Goal: Task Accomplishment & Management: Use online tool/utility

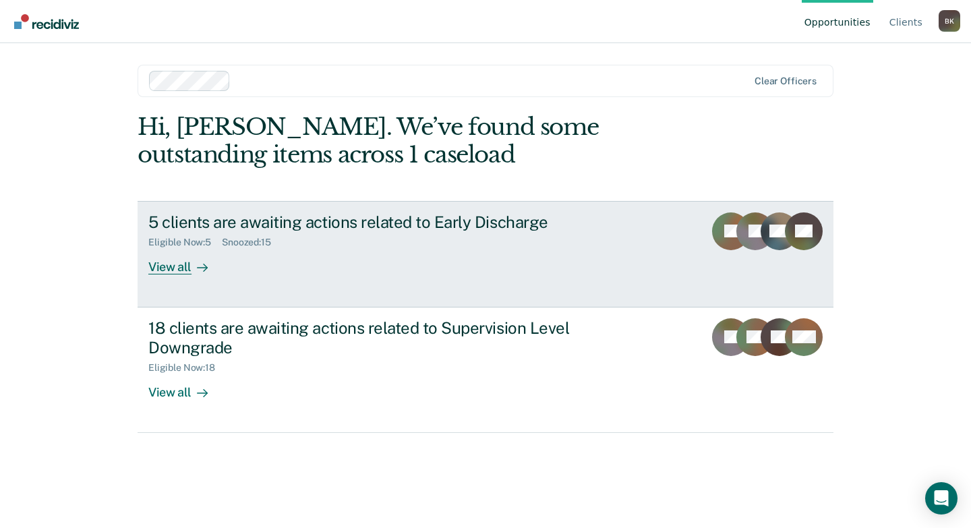
click at [371, 233] on div "Eligible Now : 5 Snoozed : 15" at bounding box center [384, 239] width 473 height 17
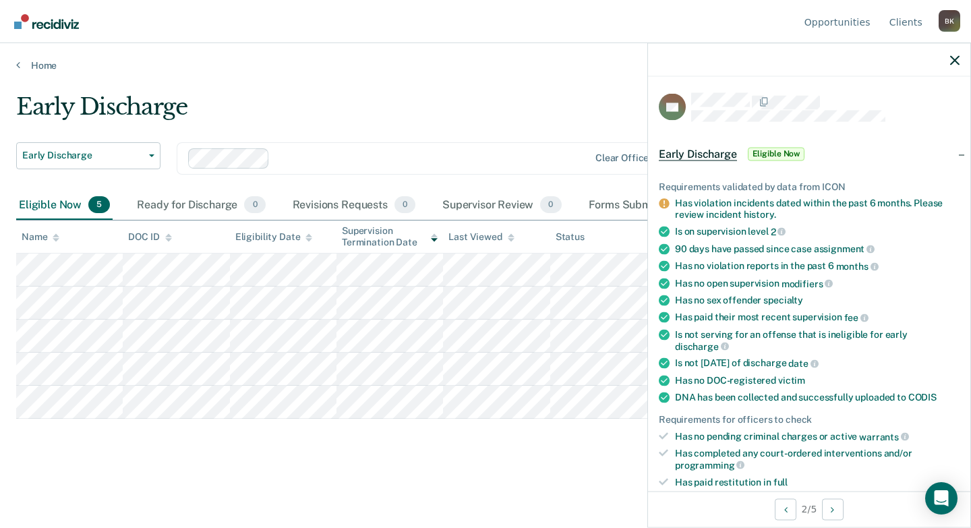
scroll to position [135, 0]
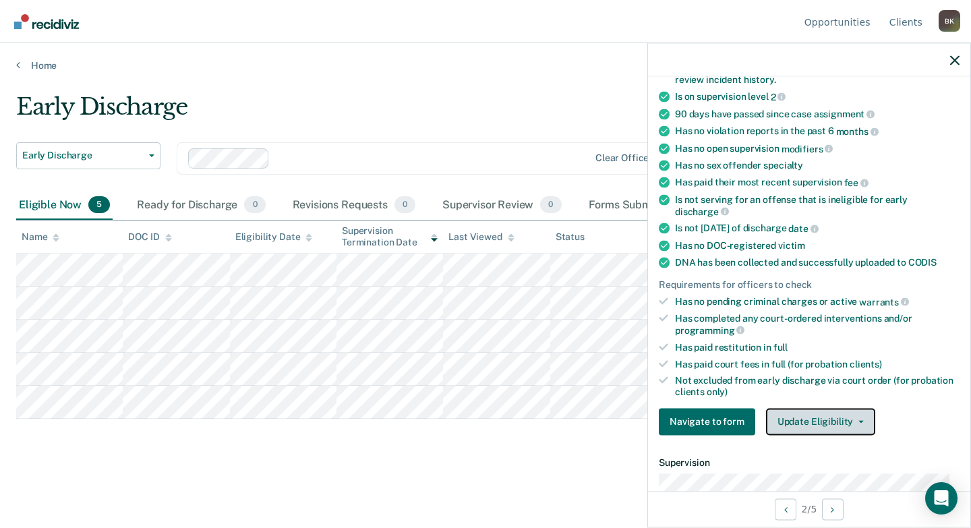
click at [809, 415] on button "Update Eligibility" at bounding box center [820, 421] width 109 height 27
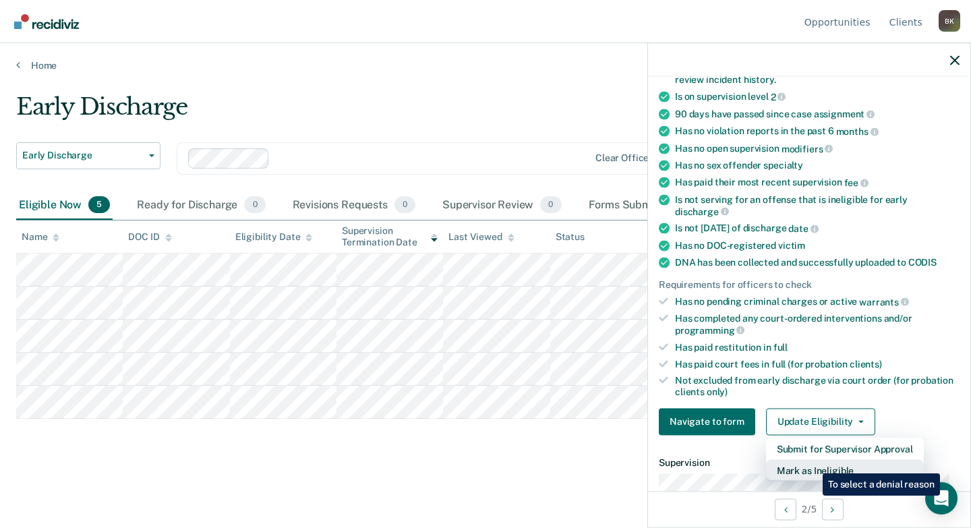
click at [813, 463] on button "Mark as Ineligible" at bounding box center [845, 470] width 158 height 22
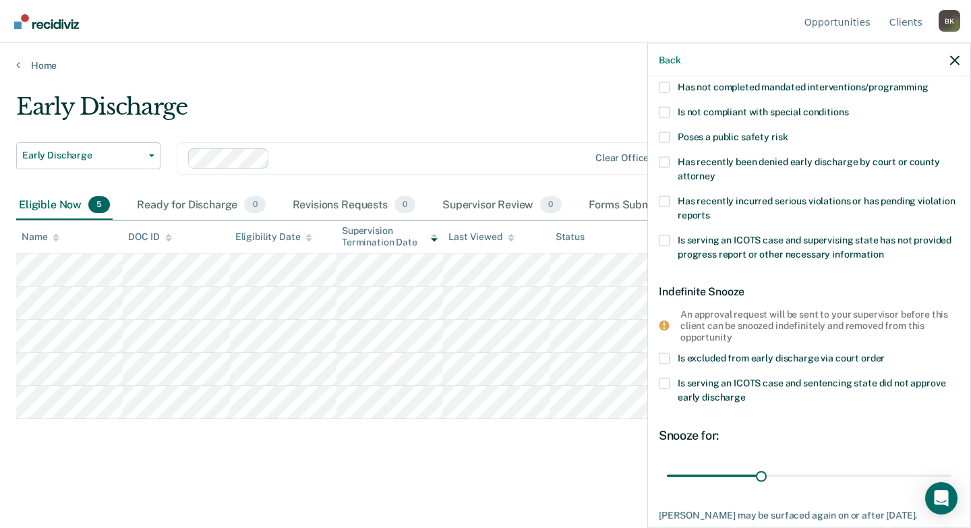
scroll to position [67, 0]
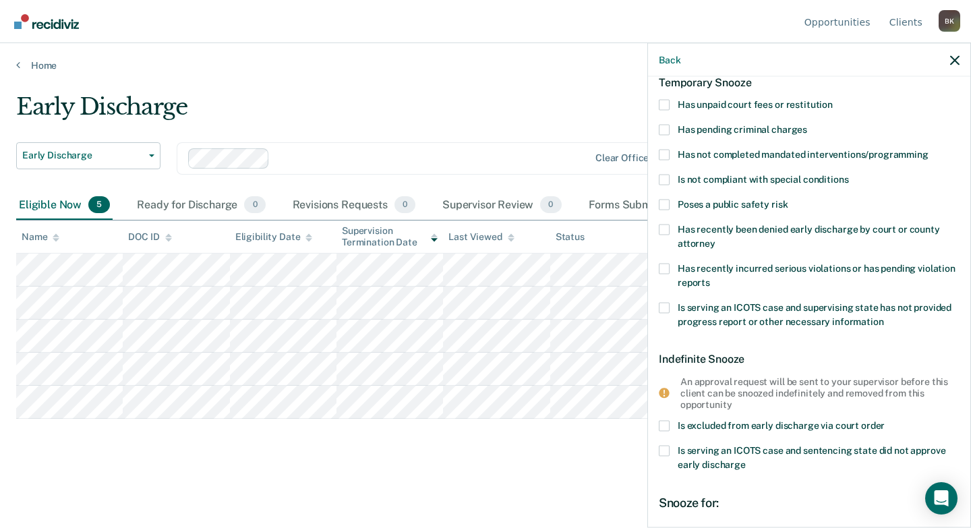
click at [672, 266] on label "Has recently incurred serious violations or has pending violation reports" at bounding box center [809, 277] width 301 height 28
click at [710, 277] on input "Has recently incurred serious violations or has pending violation reports" at bounding box center [710, 277] width 0 height 0
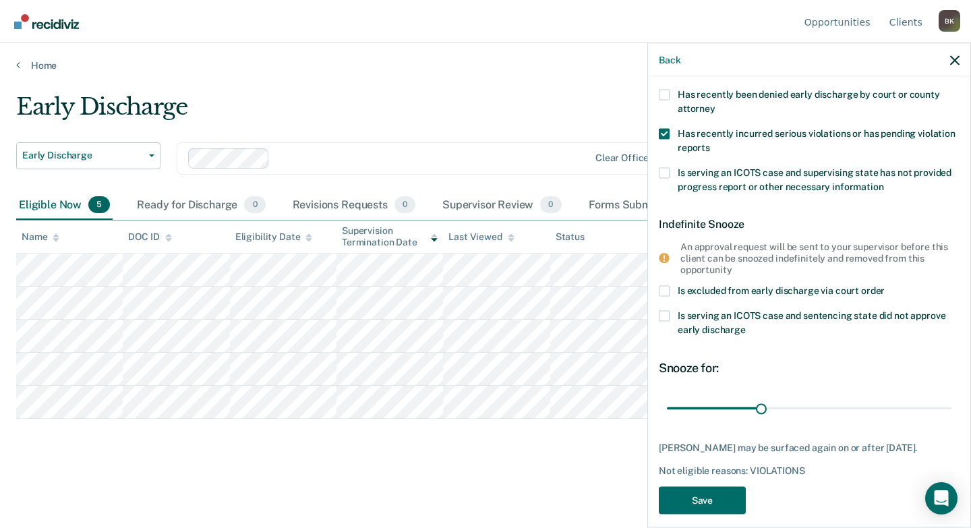
scroll to position [215, 0]
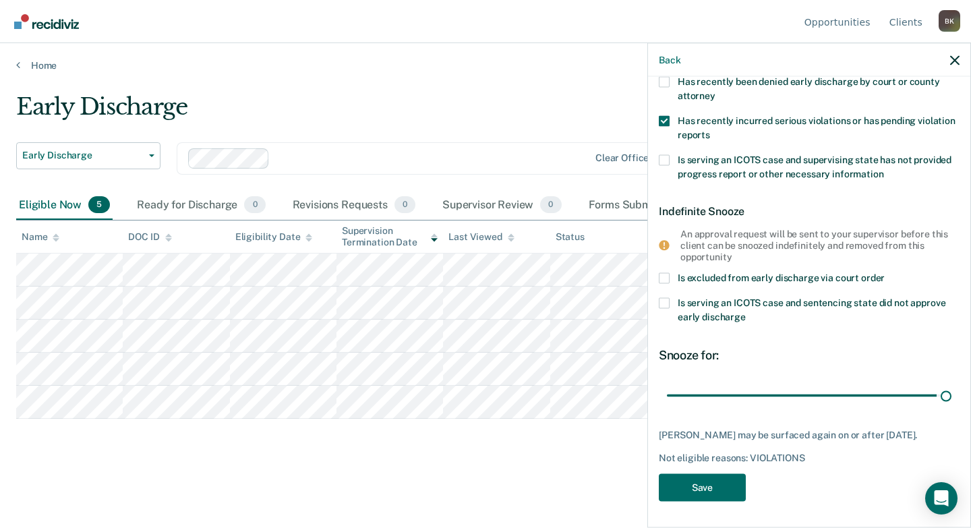
drag, startPoint x: 757, startPoint y: 388, endPoint x: 970, endPoint y: 387, distance: 213.8
type input "90"
click at [951, 387] on input "range" at bounding box center [809, 396] width 285 height 24
click at [715, 487] on button "Save" at bounding box center [702, 488] width 87 height 28
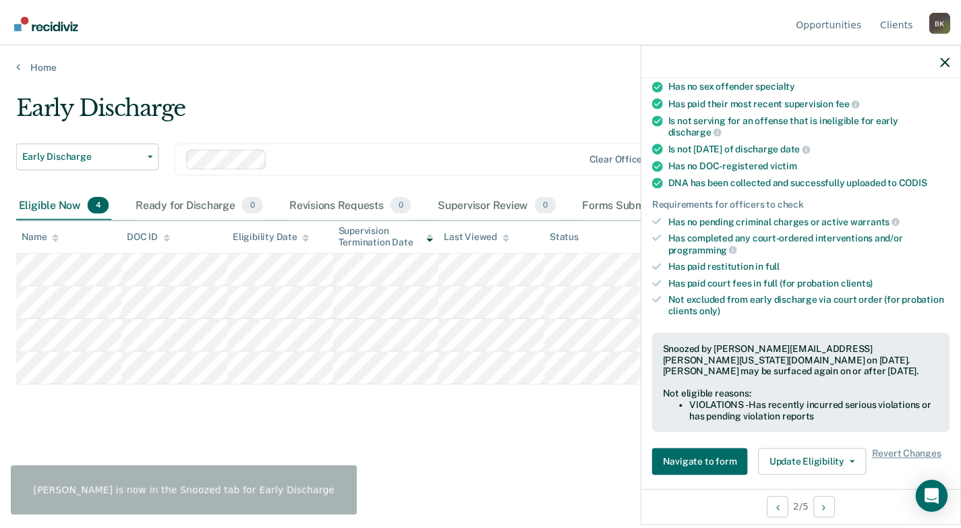
scroll to position [350, 0]
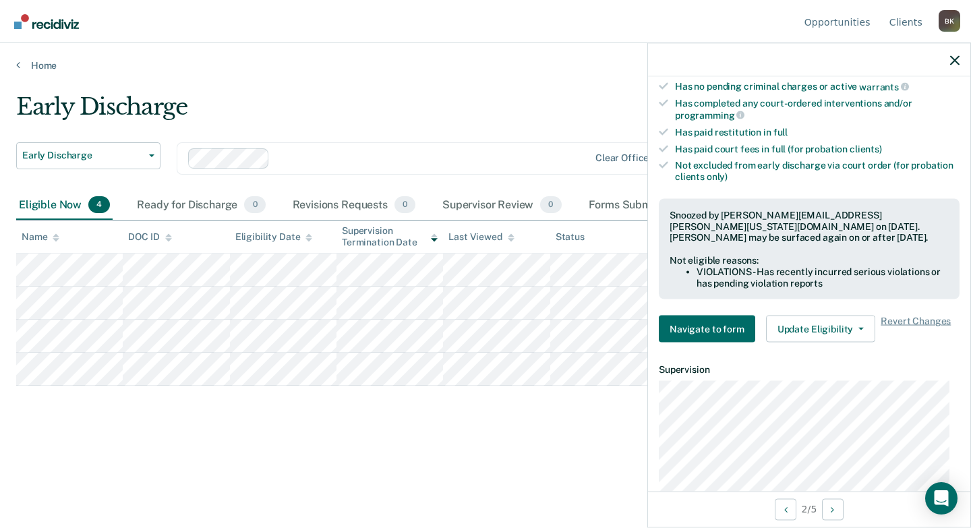
click at [951, 53] on div at bounding box center [809, 60] width 322 height 34
click at [954, 56] on icon "button" at bounding box center [954, 59] width 9 height 9
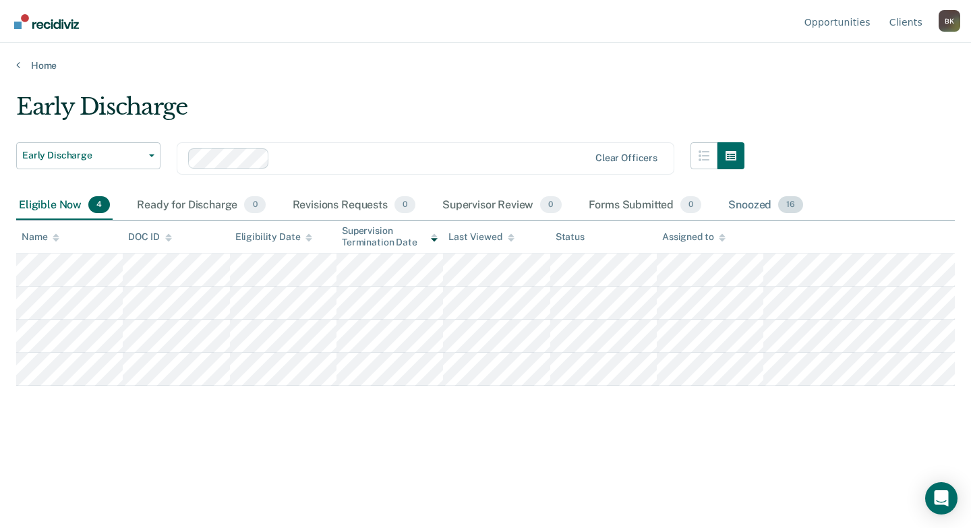
click at [762, 206] on div "Snoozed 16" at bounding box center [766, 206] width 80 height 30
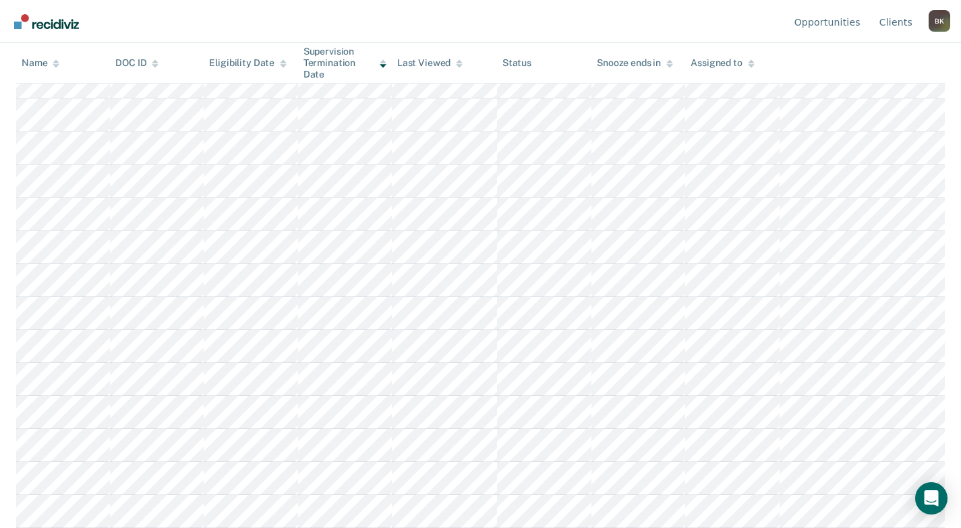
scroll to position [0, 0]
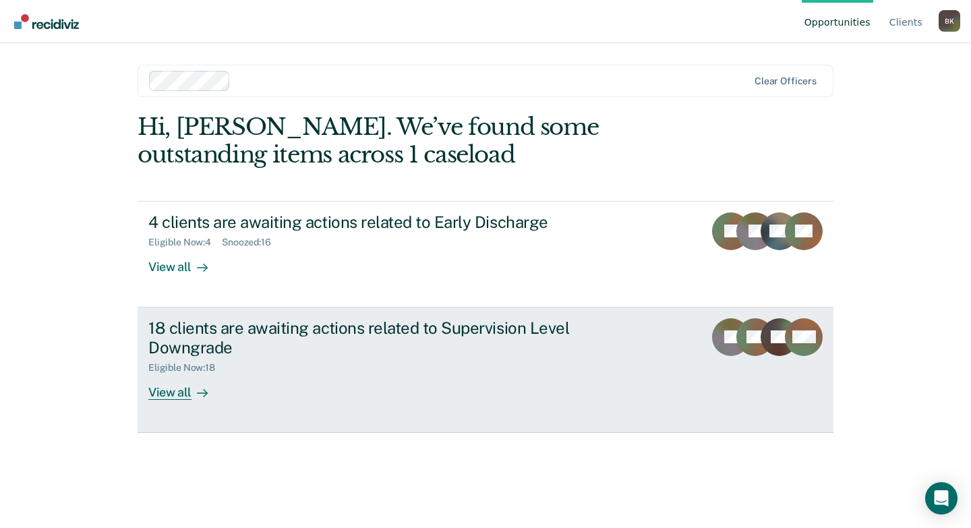
click at [212, 343] on div "18 clients are awaiting actions related to Supervision Level Downgrade" at bounding box center [384, 337] width 473 height 39
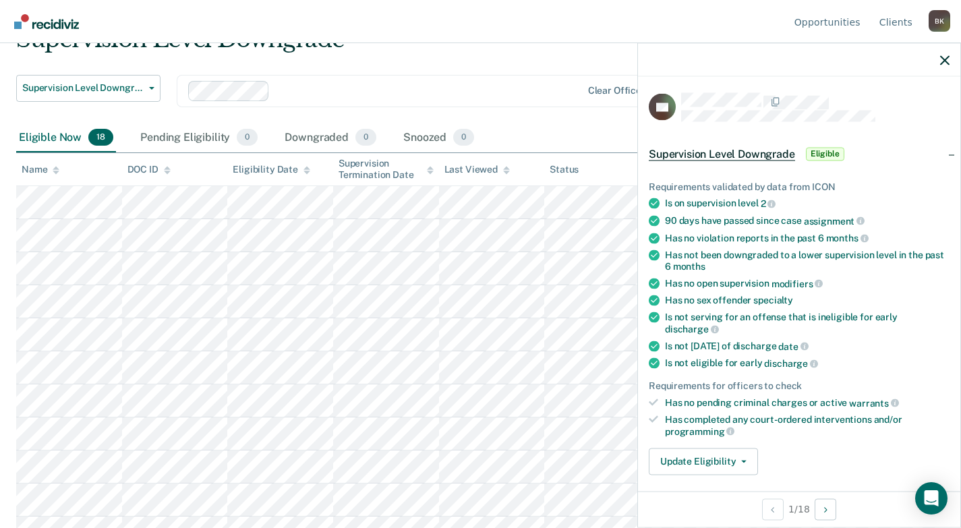
scroll to position [67, 0]
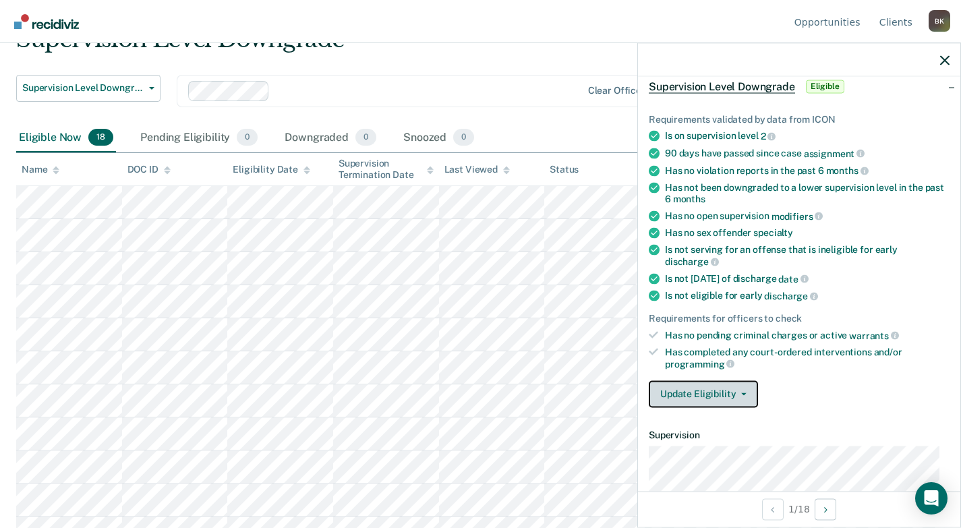
click at [711, 394] on button "Update Eligibility" at bounding box center [703, 393] width 109 height 27
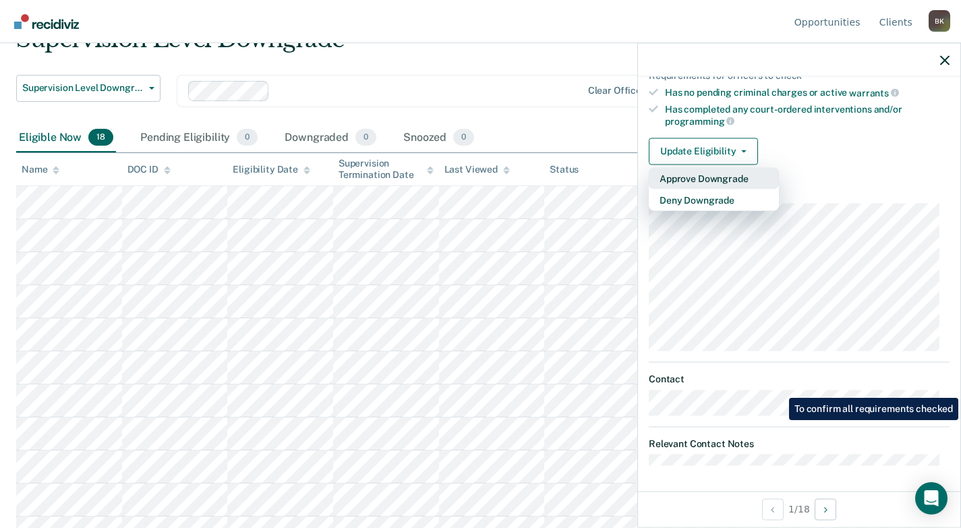
scroll to position [243, 0]
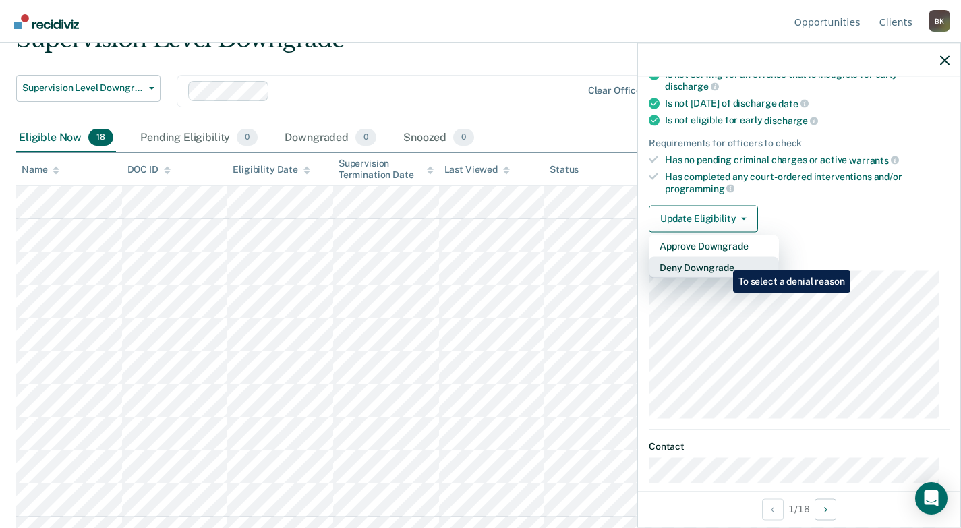
click at [723, 260] on button "Deny Downgrade" at bounding box center [714, 267] width 130 height 22
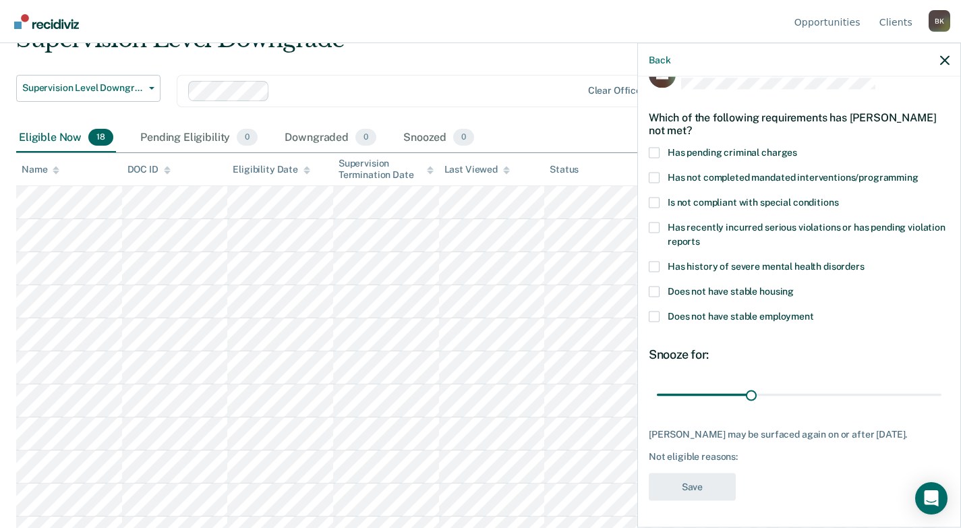
click at [657, 172] on span at bounding box center [654, 177] width 11 height 11
click at [918, 172] on input "Has not completed mandated interventions/programming" at bounding box center [918, 172] width 0 height 0
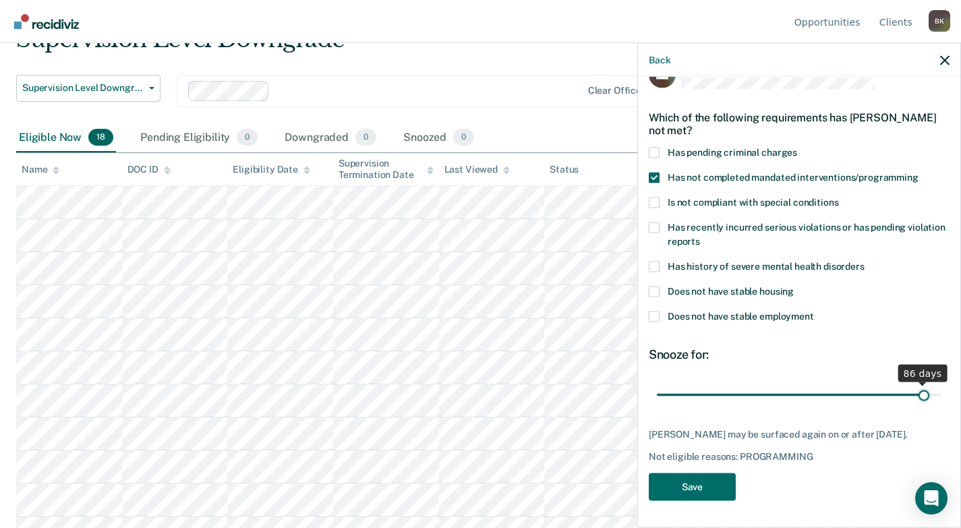
scroll to position [31, 0]
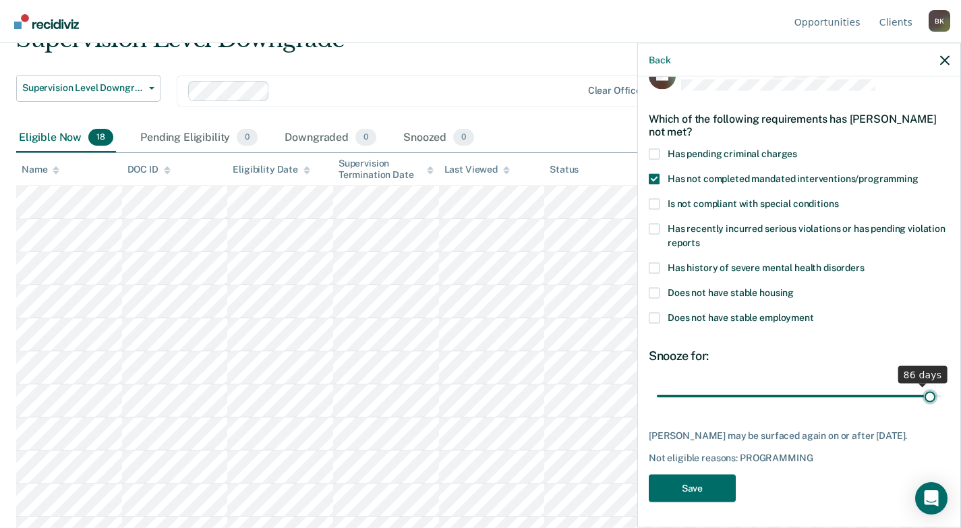
drag, startPoint x: 751, startPoint y: 382, endPoint x: 921, endPoint y: 386, distance: 170.0
type input "88"
click at [921, 386] on input "range" at bounding box center [799, 396] width 285 height 24
click at [713, 488] on button "Save" at bounding box center [692, 488] width 87 height 28
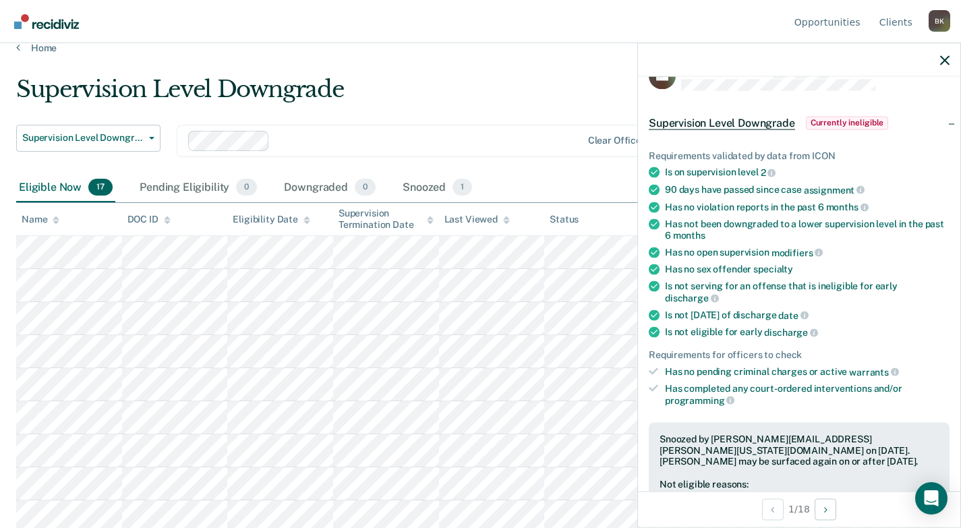
scroll to position [0, 0]
